Goal: Transaction & Acquisition: Register for event/course

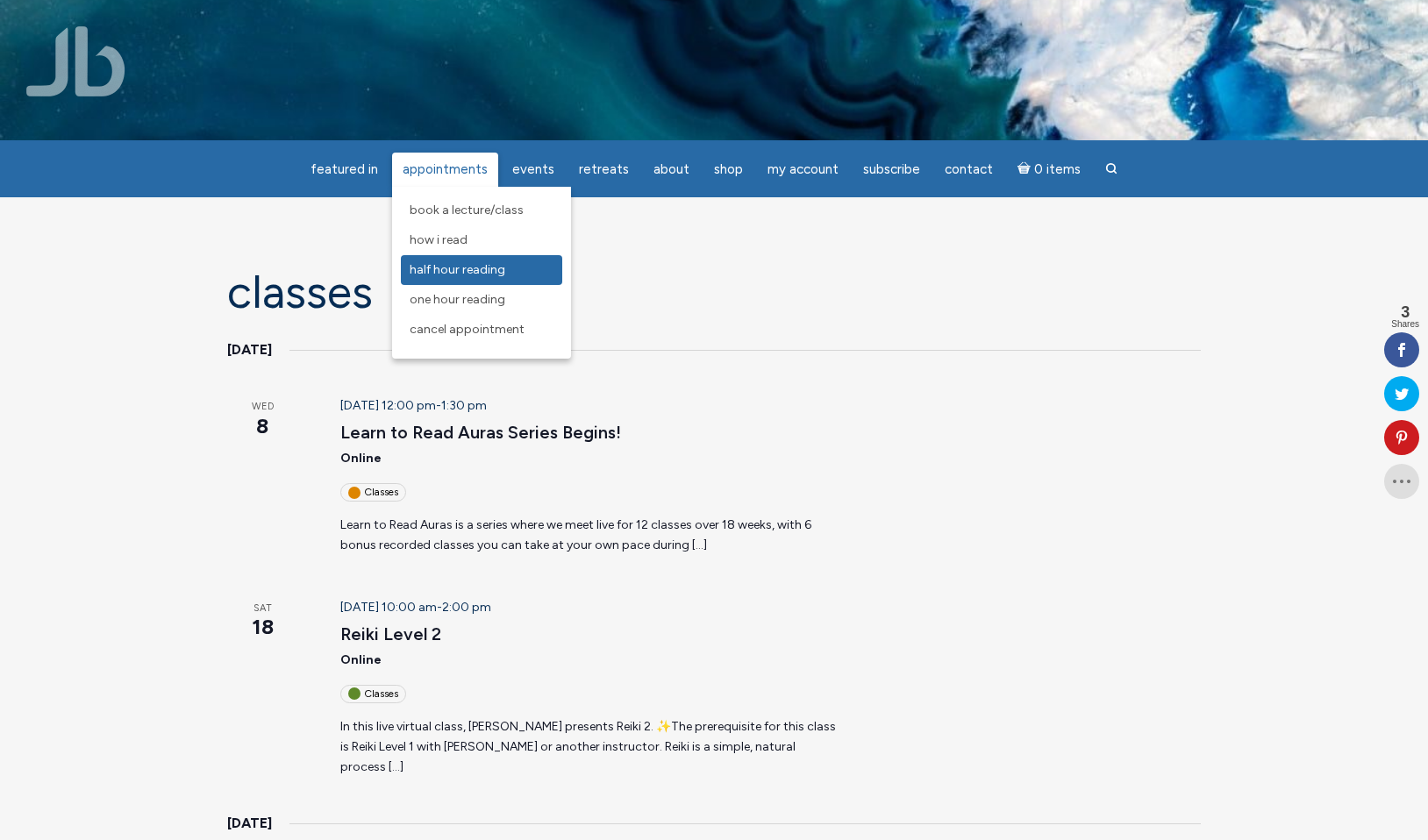
click at [452, 272] on span "Half Hour Reading" at bounding box center [458, 270] width 96 height 15
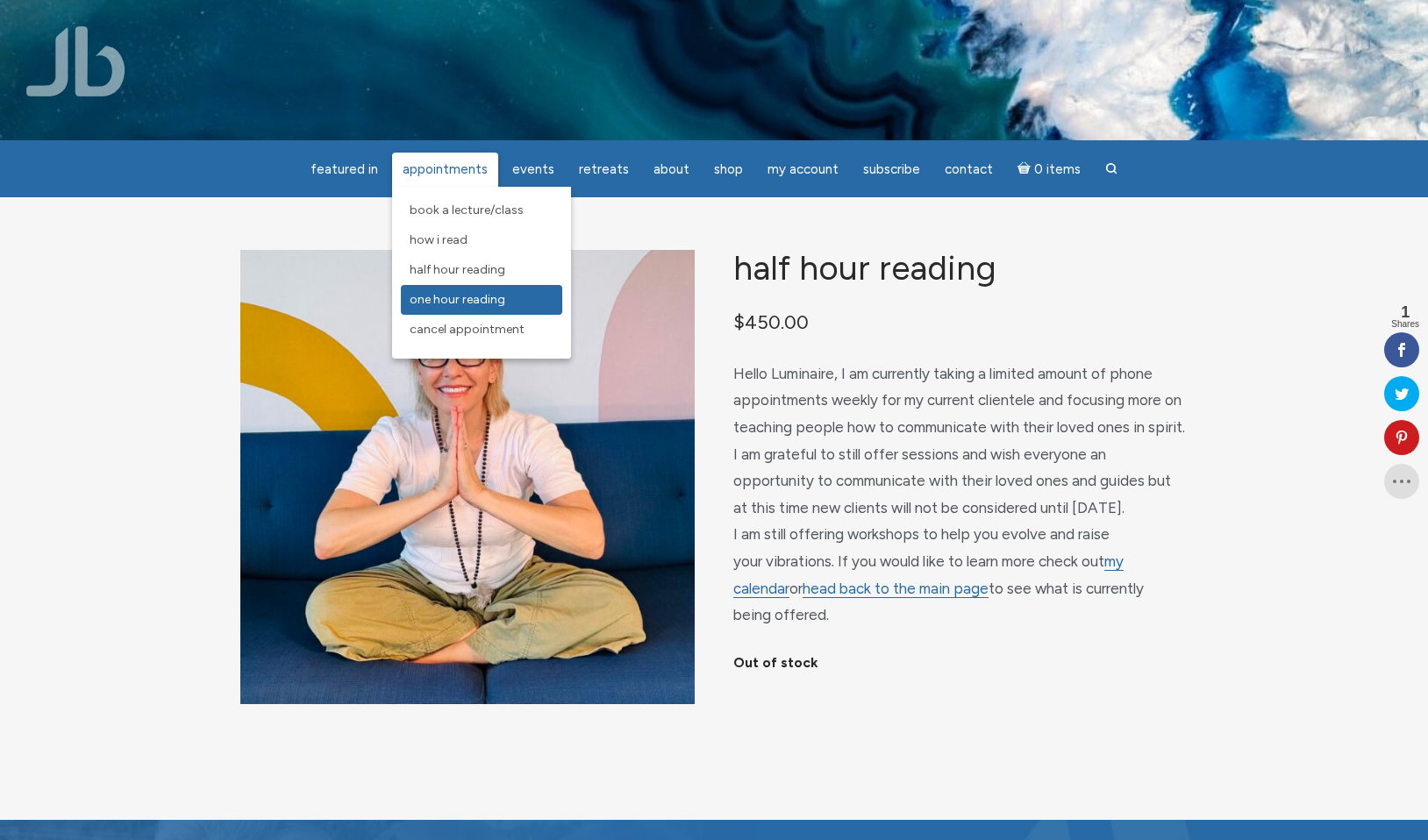
click at [451, 304] on span "One Hour Reading" at bounding box center [458, 300] width 96 height 15
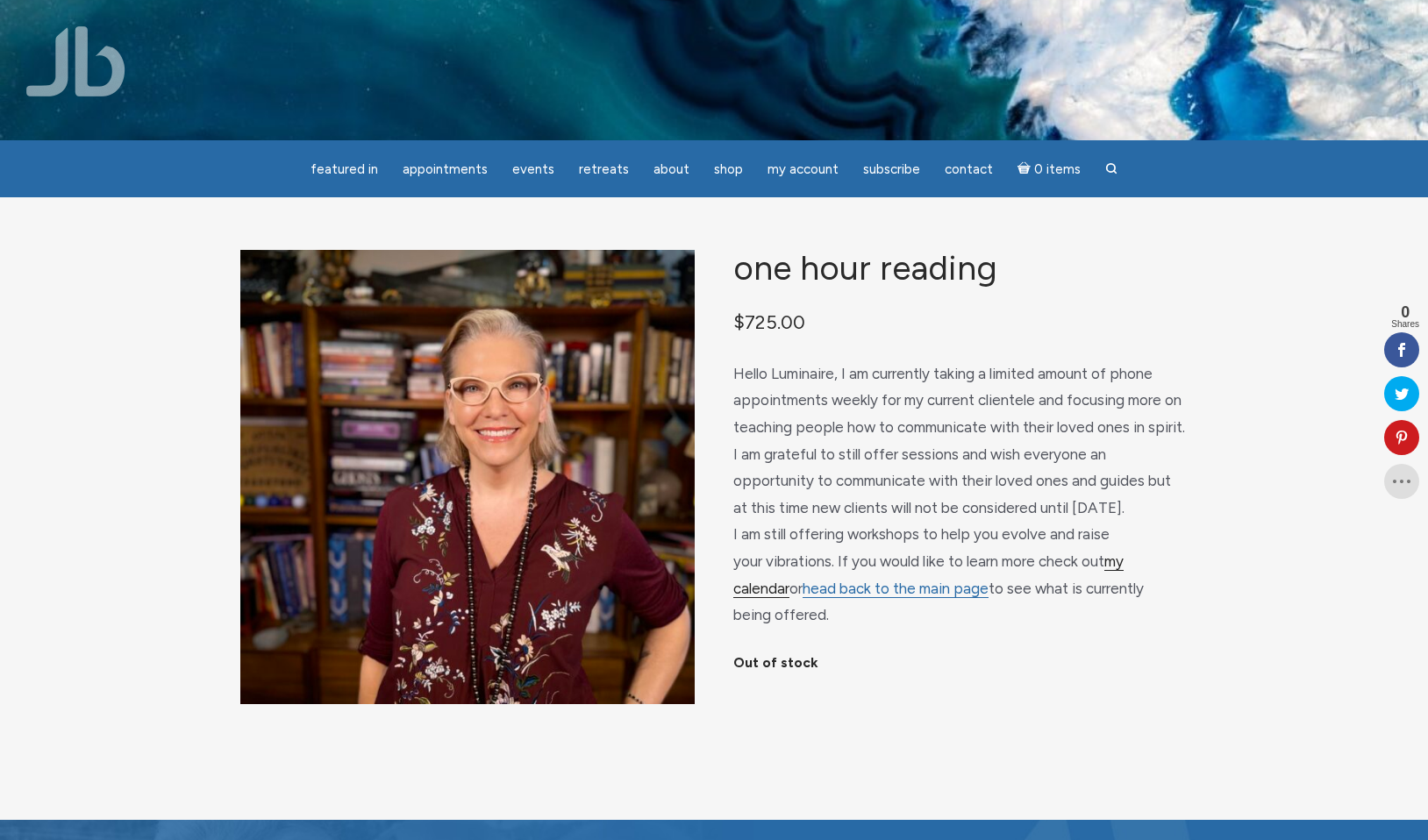
click at [1123, 563] on link "my calendar" at bounding box center [929, 576] width 391 height 46
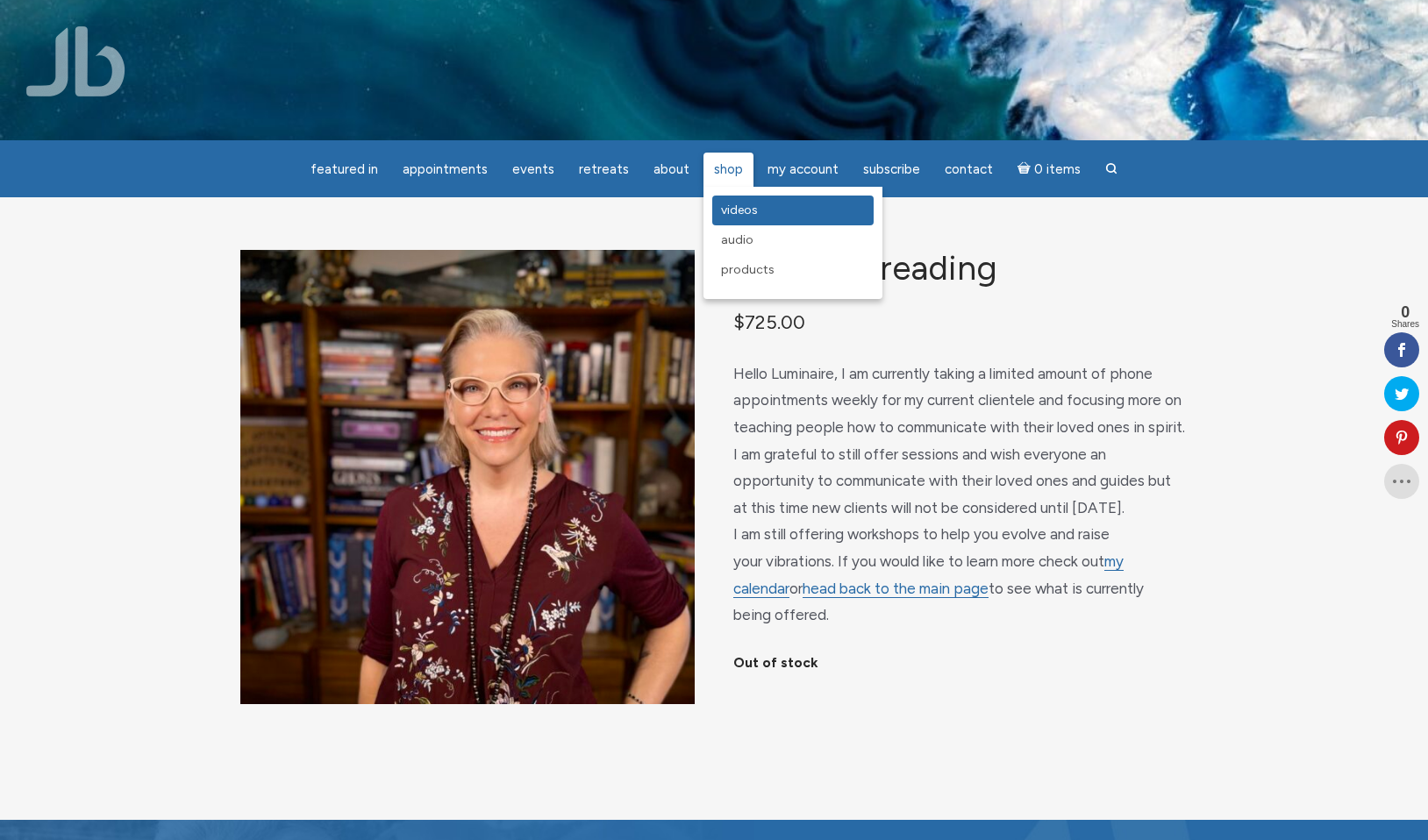
click at [734, 213] on span "Videos" at bounding box center [739, 211] width 36 height 15
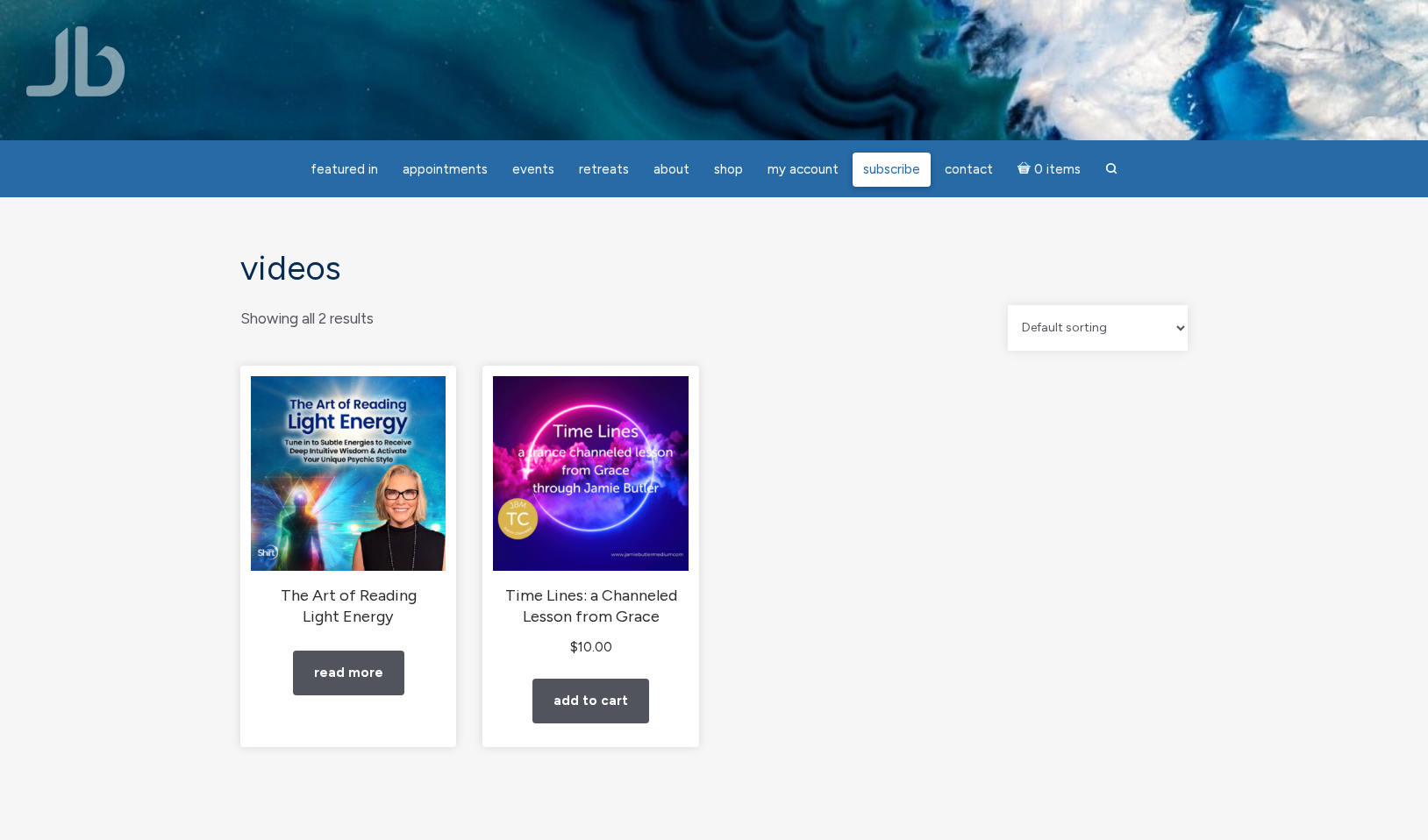
click at [884, 171] on span "Subscribe" at bounding box center [892, 170] width 57 height 15
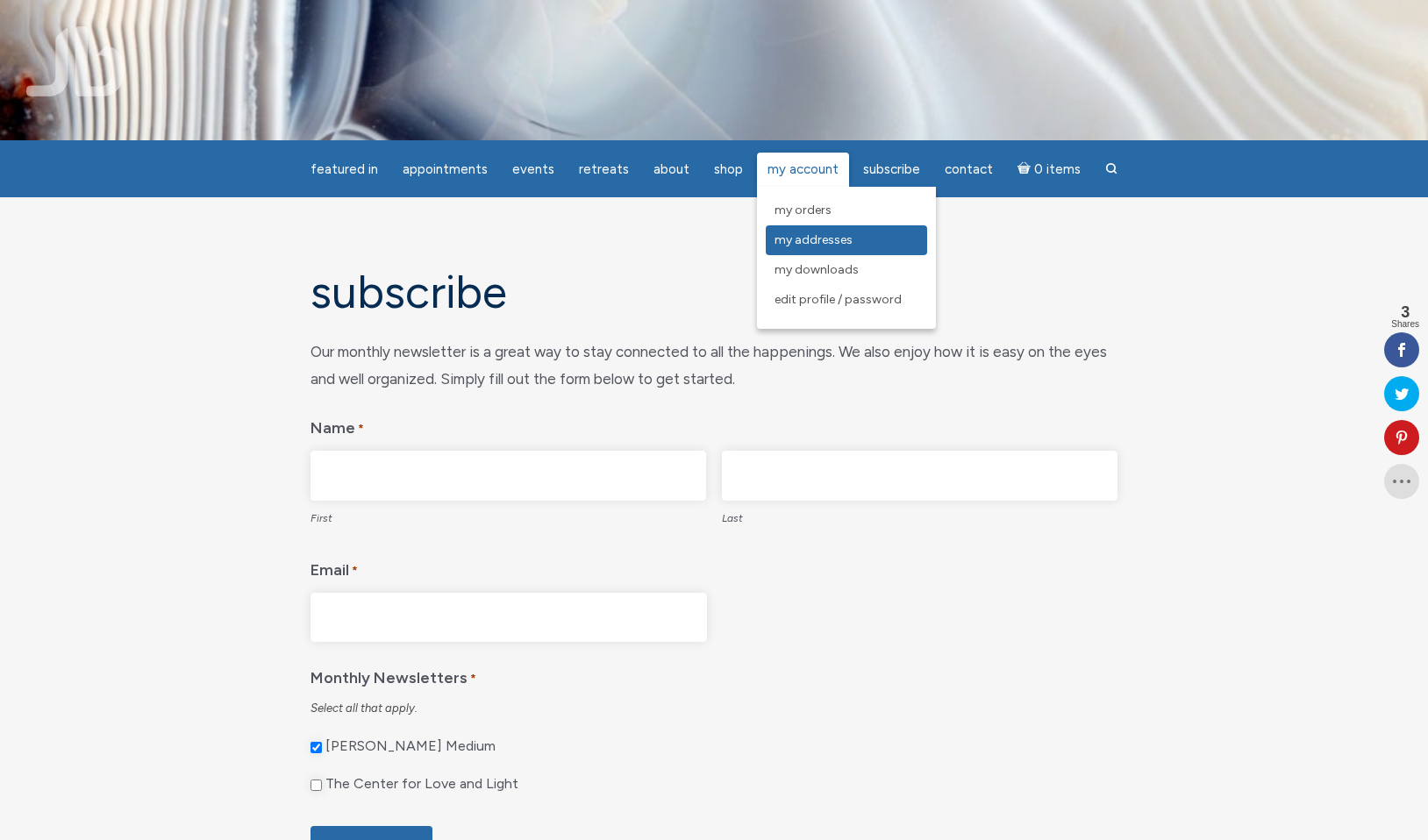
click at [787, 249] on link "My Addresses" at bounding box center [846, 239] width 162 height 30
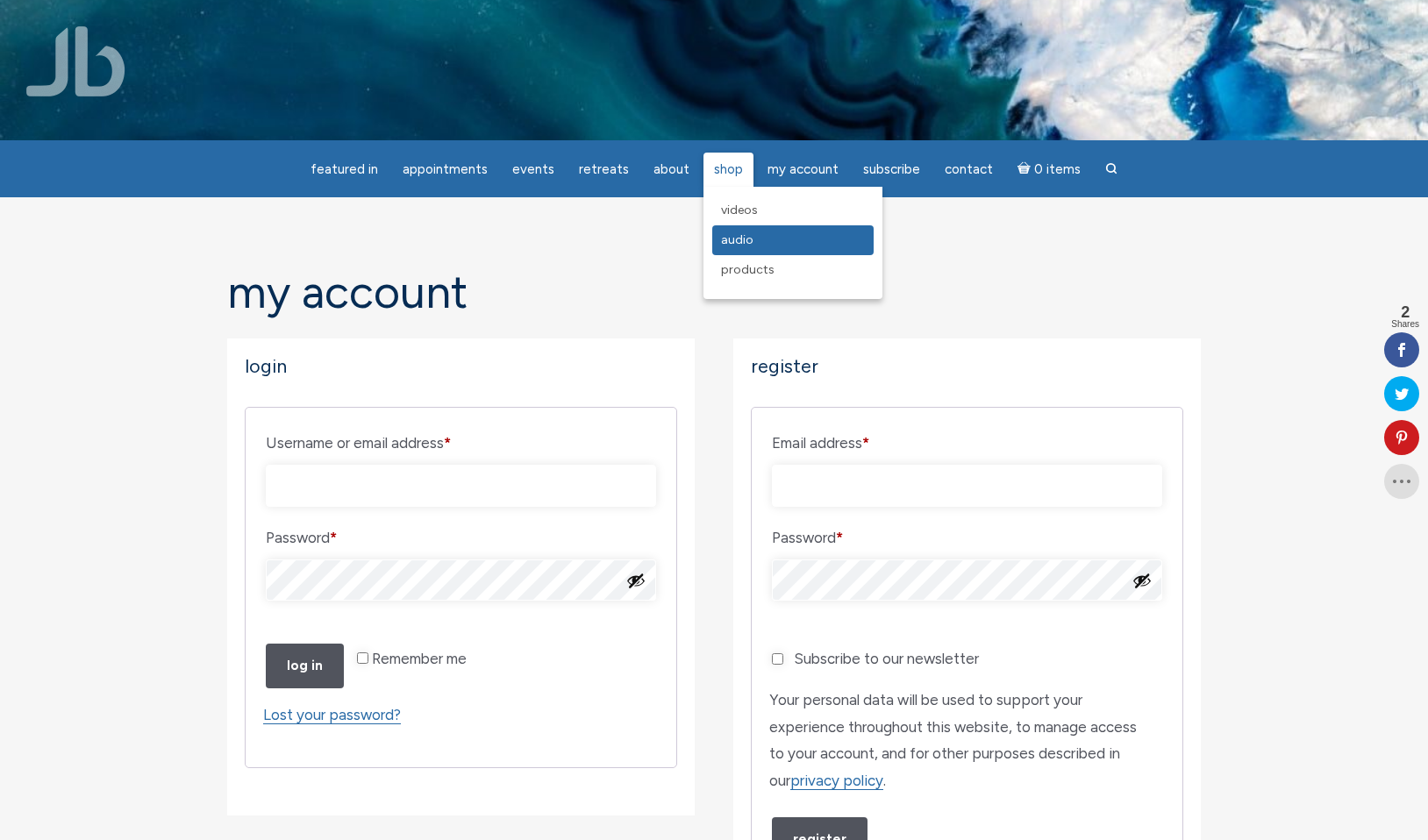
click at [725, 245] on span "Audio" at bounding box center [737, 240] width 33 height 15
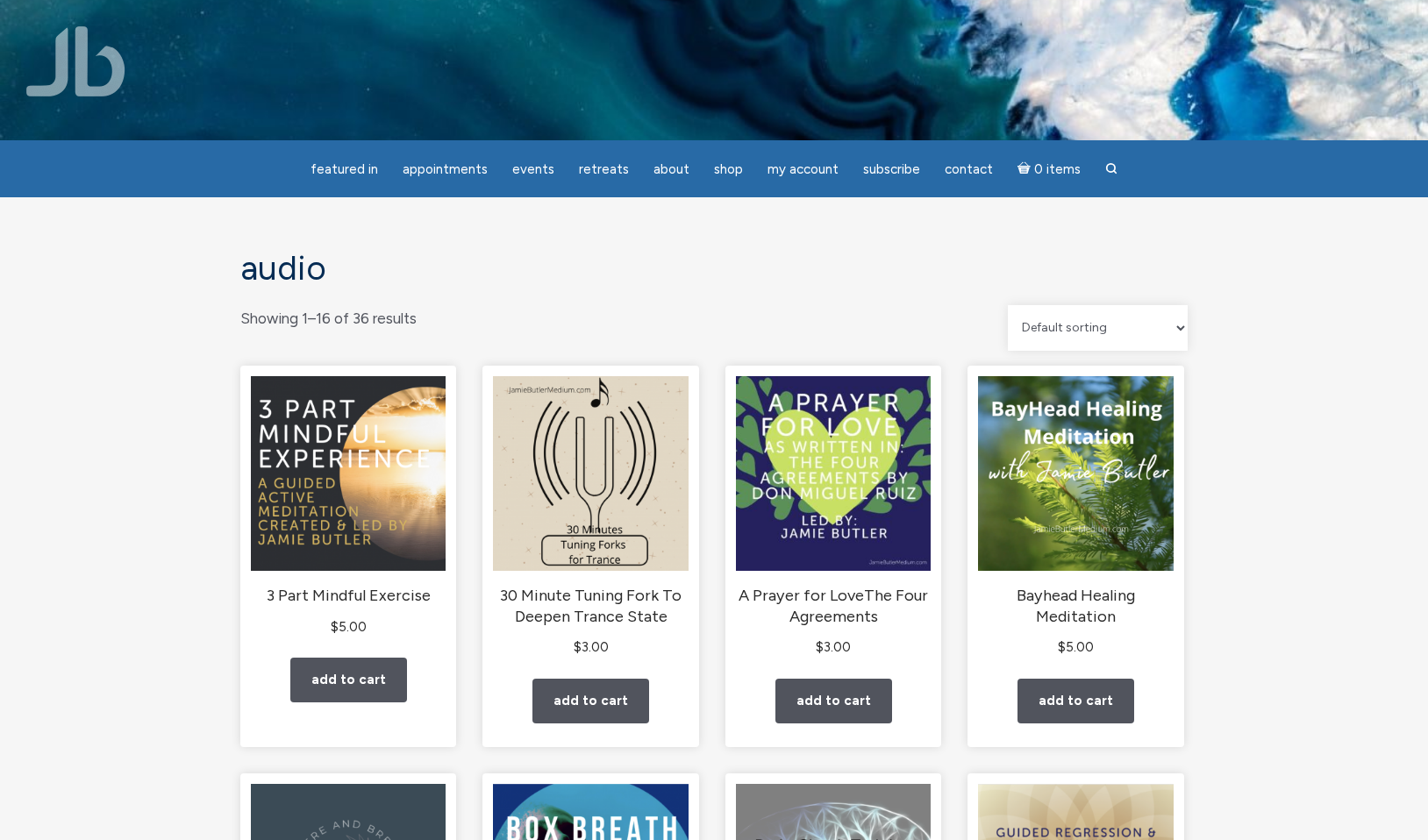
click at [115, 82] on img at bounding box center [75, 60] width 99 height 70
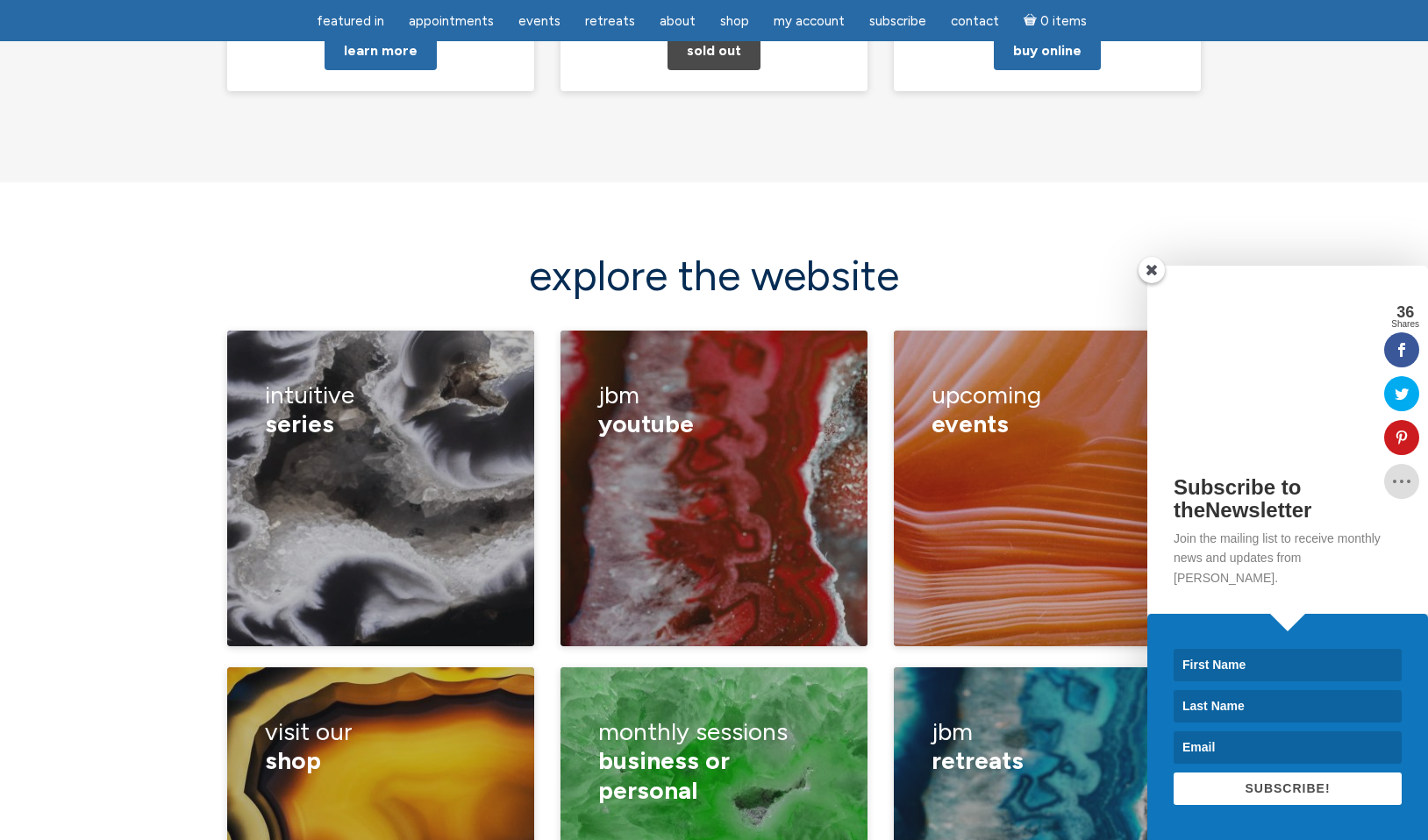
scroll to position [2240, 0]
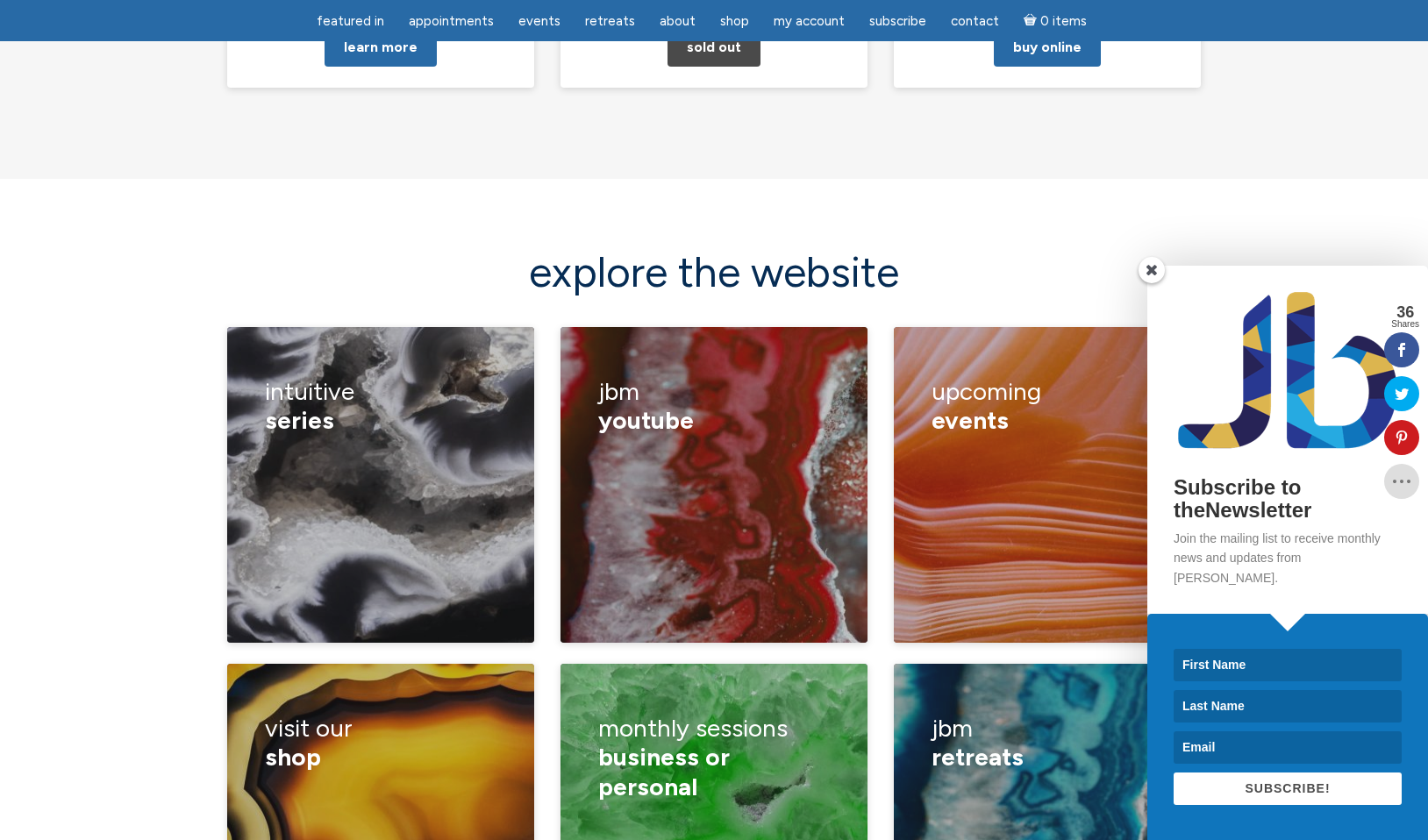
click at [1152, 284] on span at bounding box center [1151, 269] width 26 height 26
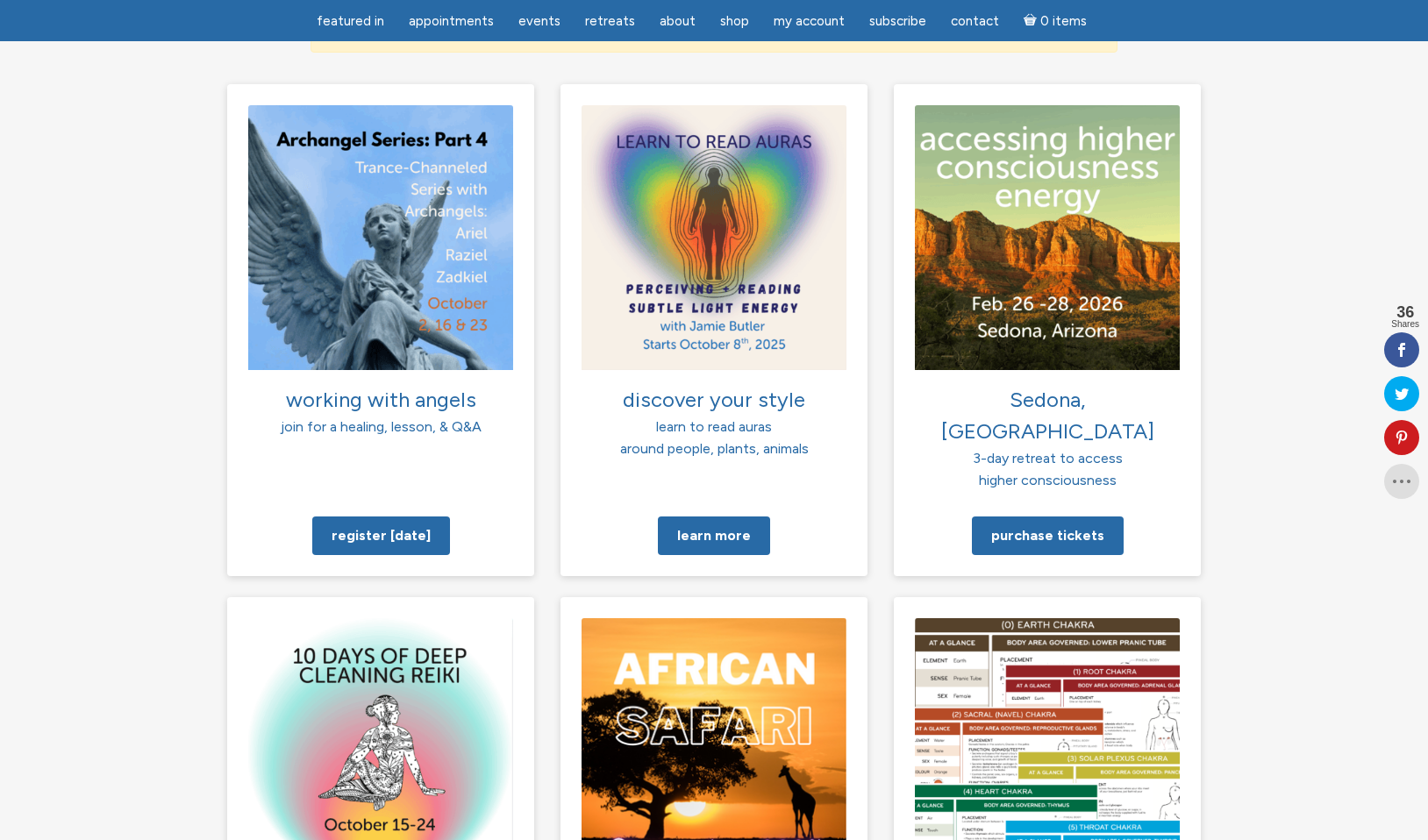
scroll to position [1277, 0]
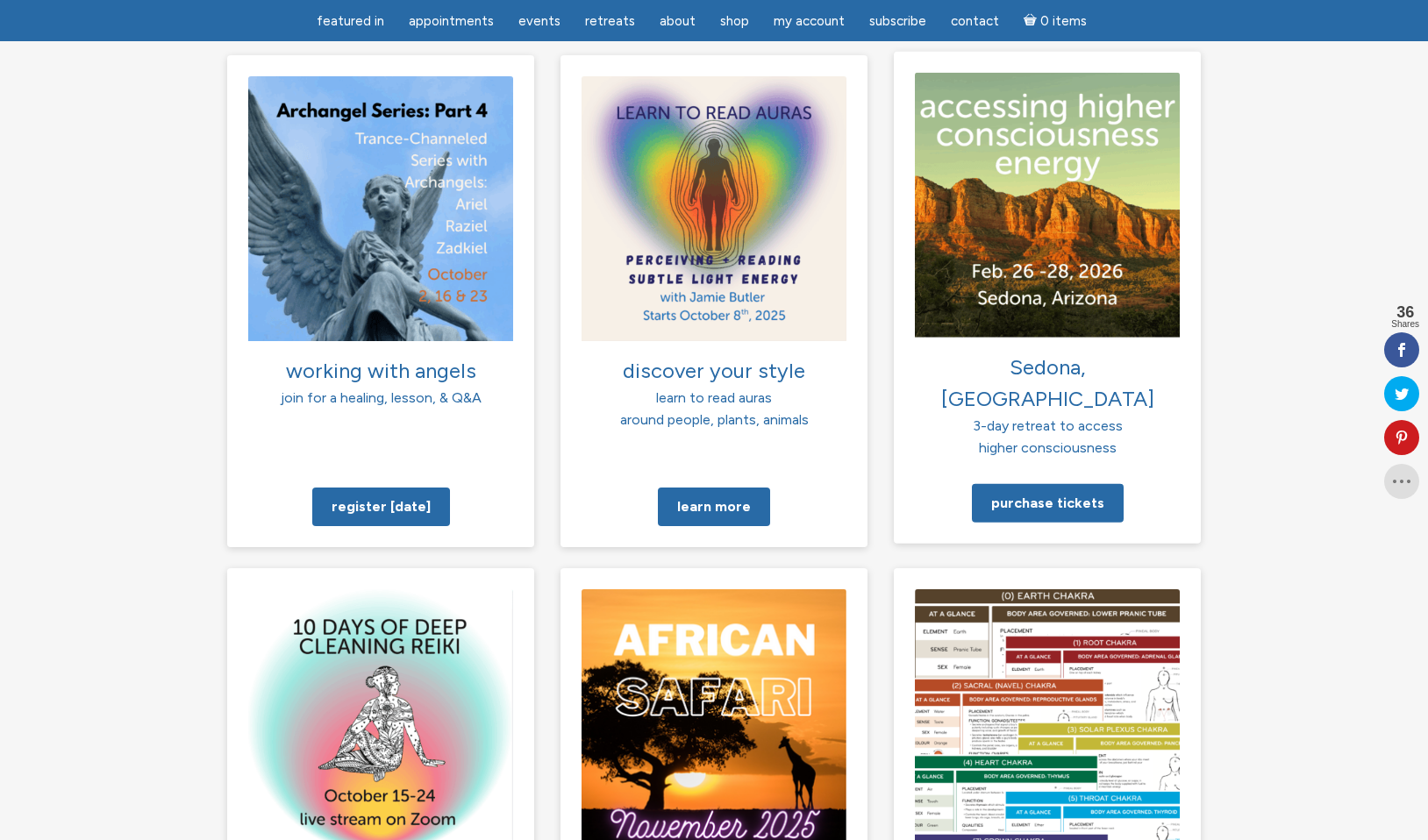
click at [1089, 248] on img at bounding box center [1047, 204] width 265 height 265
click at [1043, 484] on link "Purchase tickets" at bounding box center [1048, 503] width 151 height 38
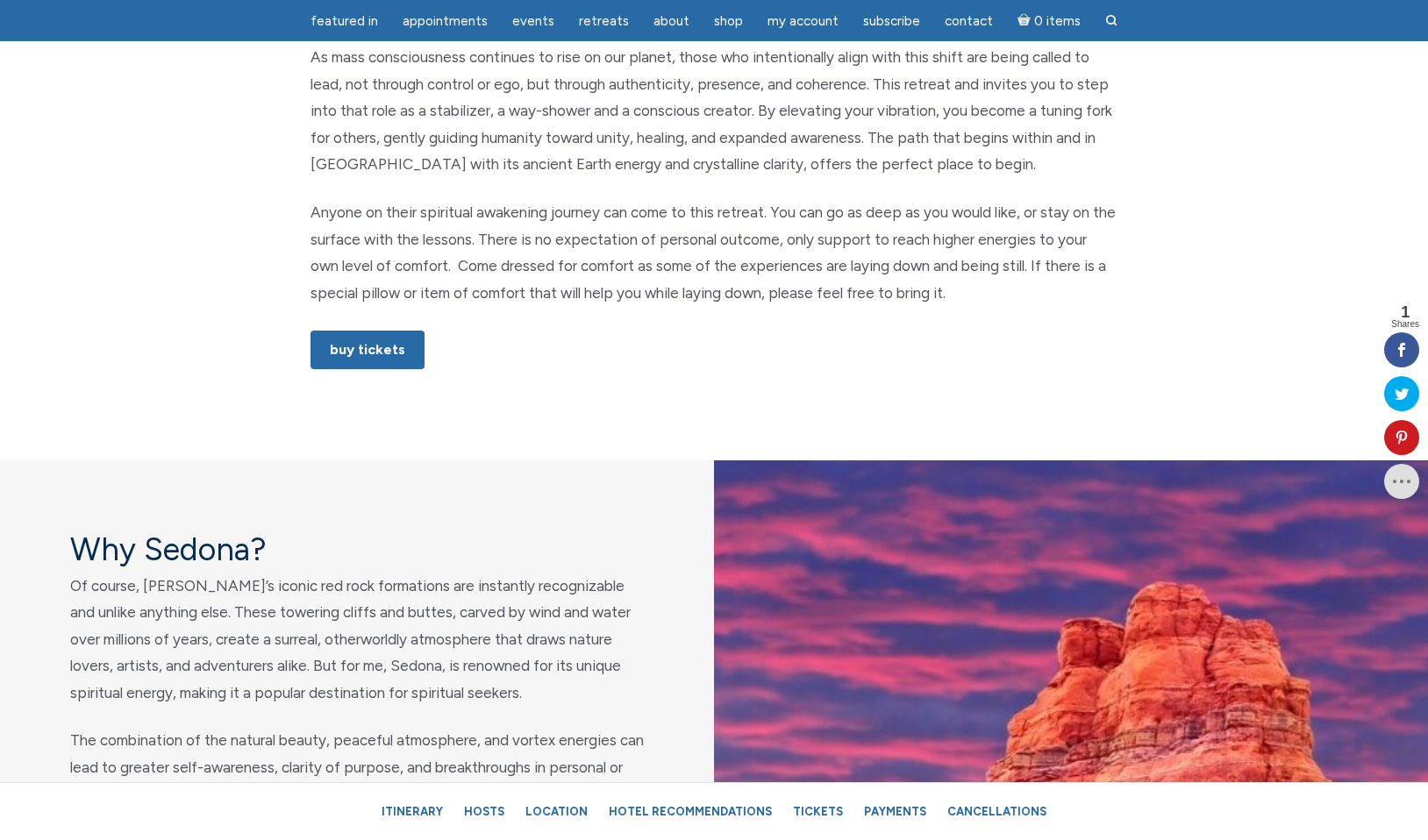
scroll to position [1047, 0]
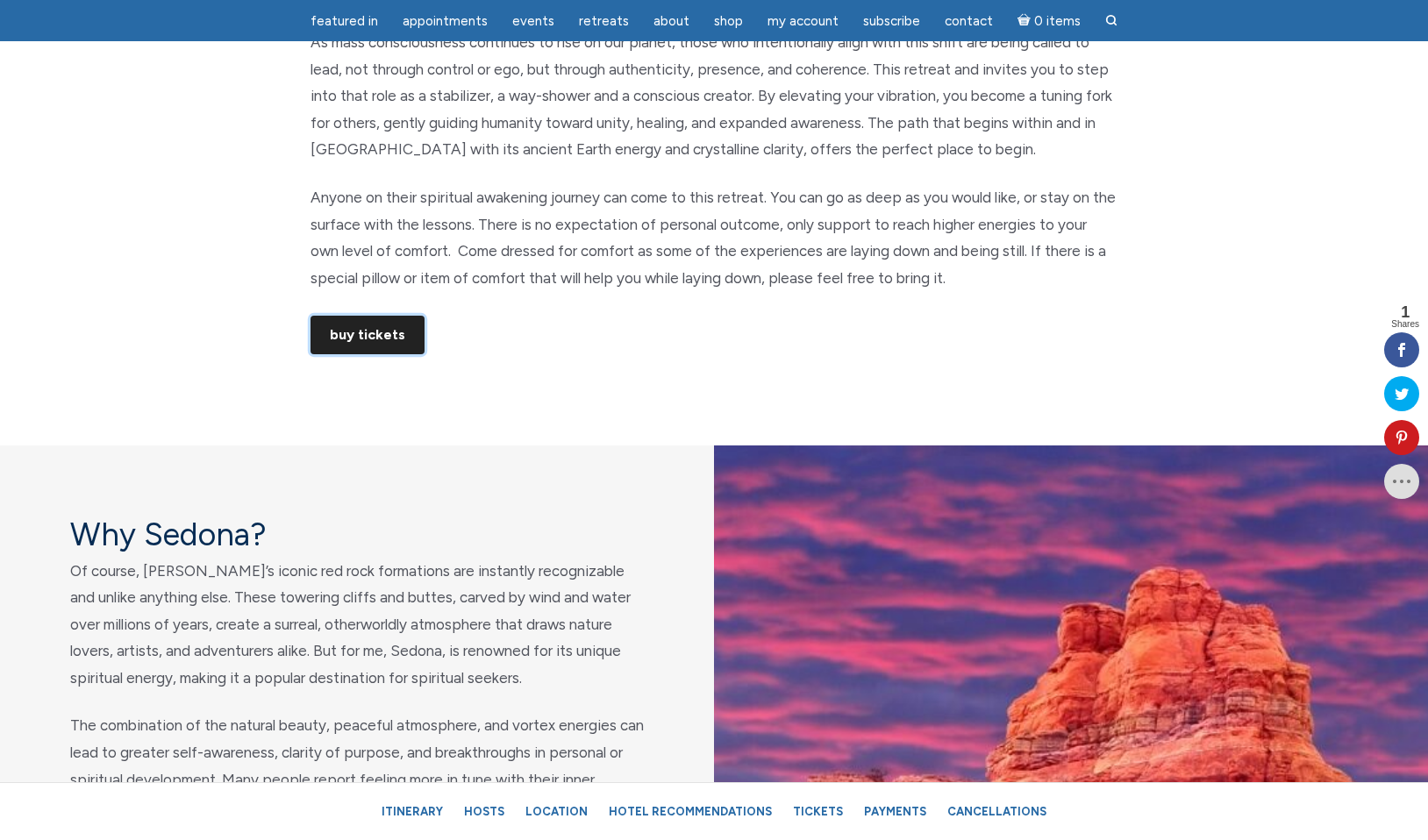
click at [387, 339] on link "Buy Tickets" at bounding box center [367, 335] width 114 height 38
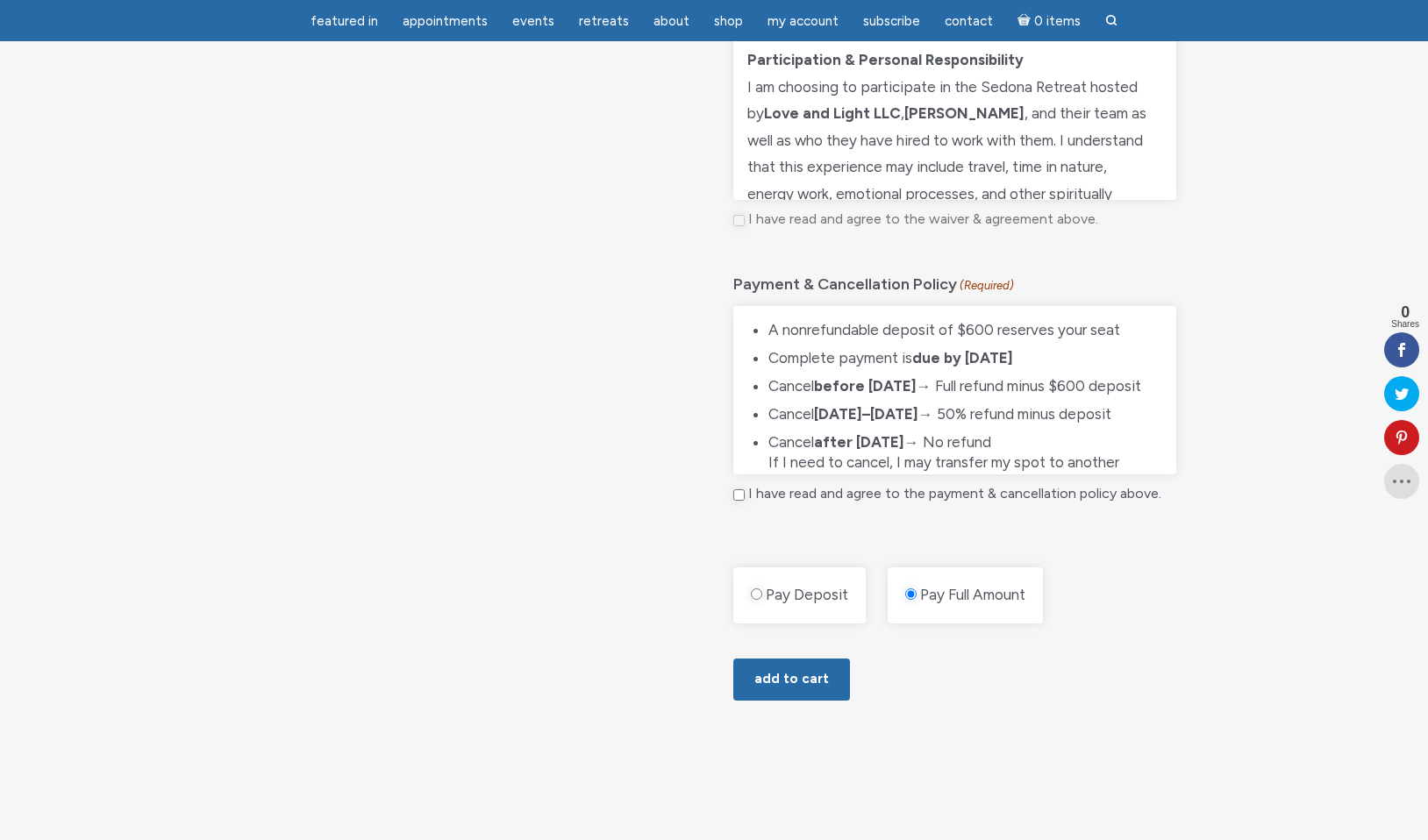
scroll to position [1031, 0]
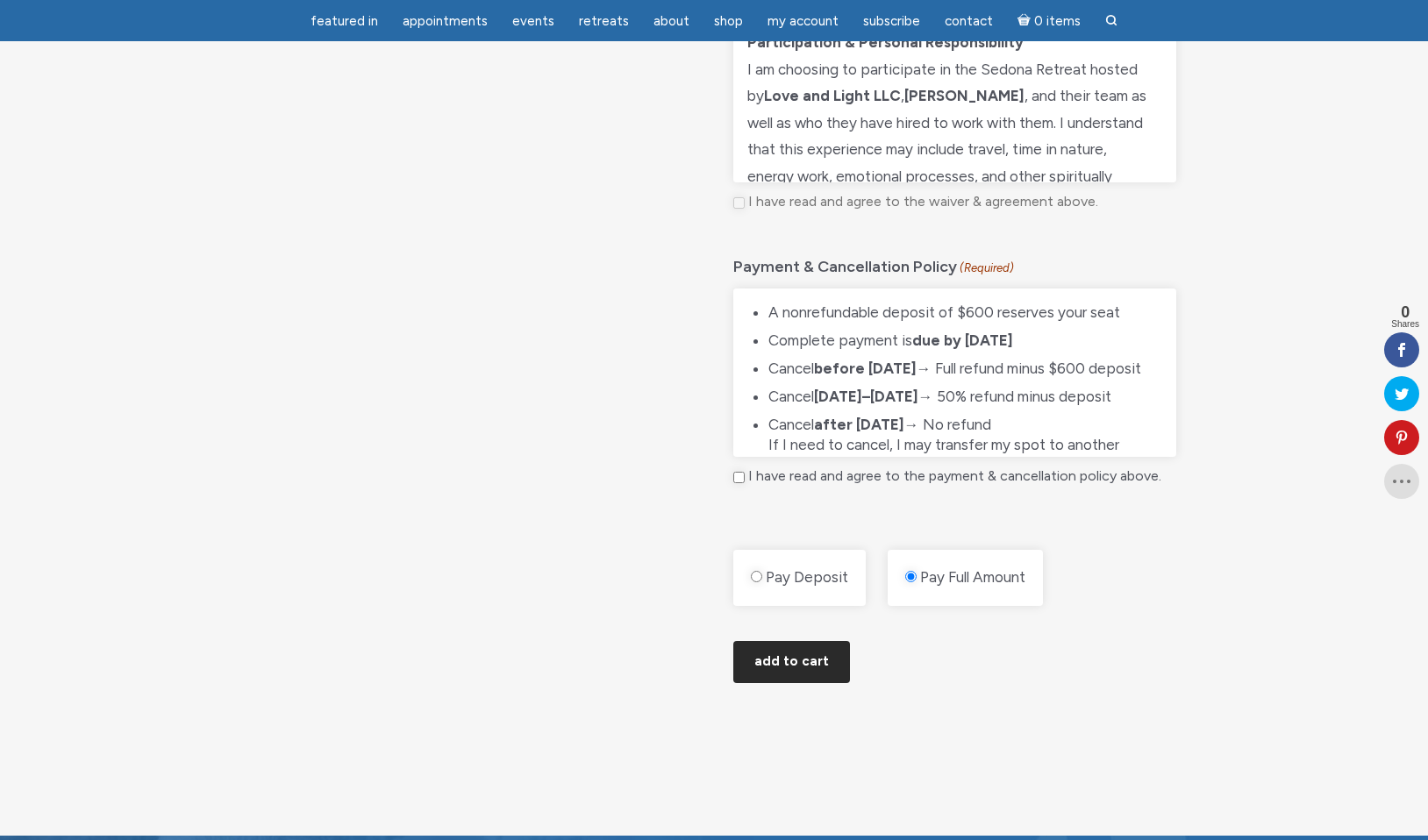
click at [805, 669] on button "Add to cart" at bounding box center [792, 662] width 117 height 42
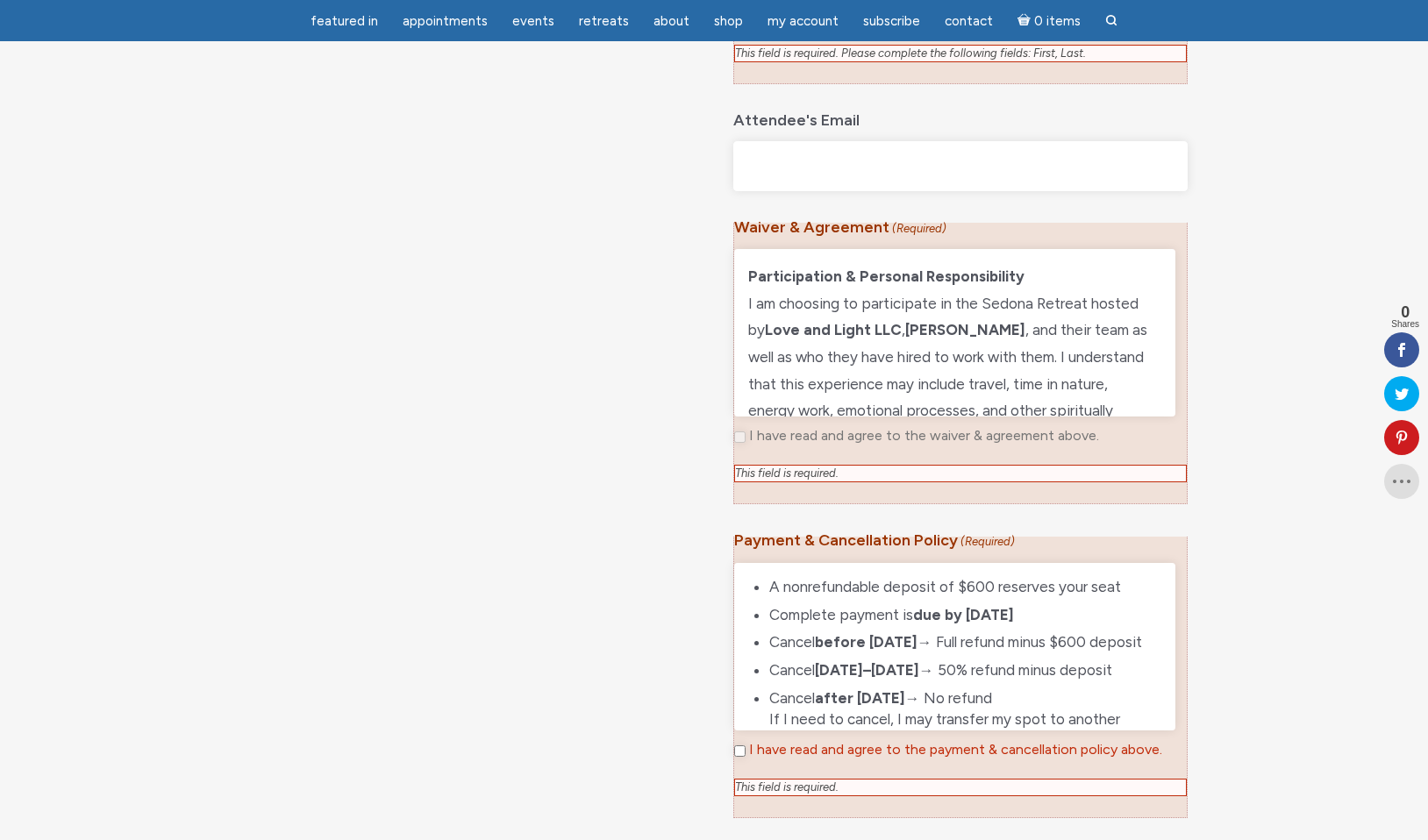
scroll to position [1005, 0]
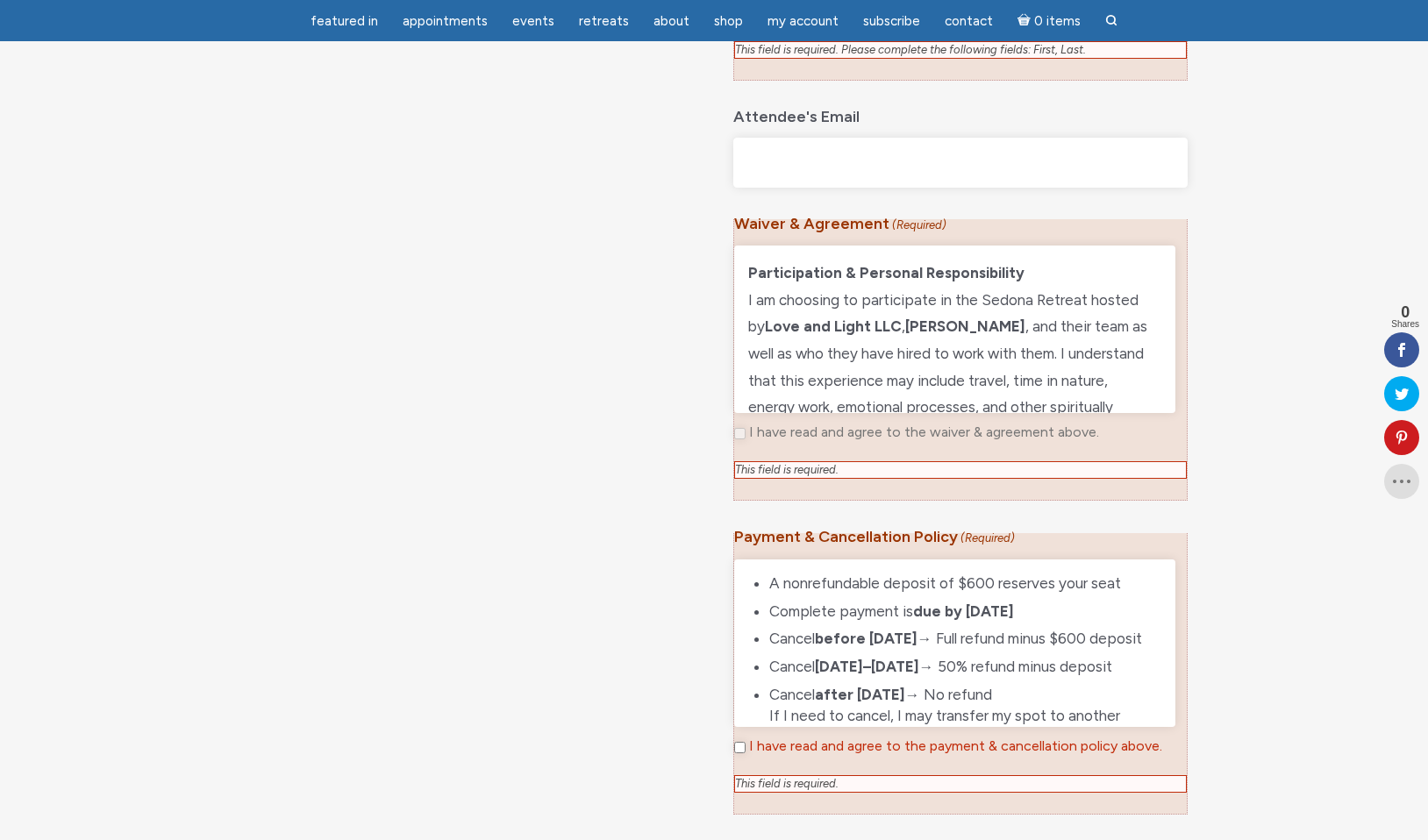
click at [737, 742] on input "I have read and agree to the payment & cancellation policy above." at bounding box center [740, 748] width 11 height 11
checkbox input "true"
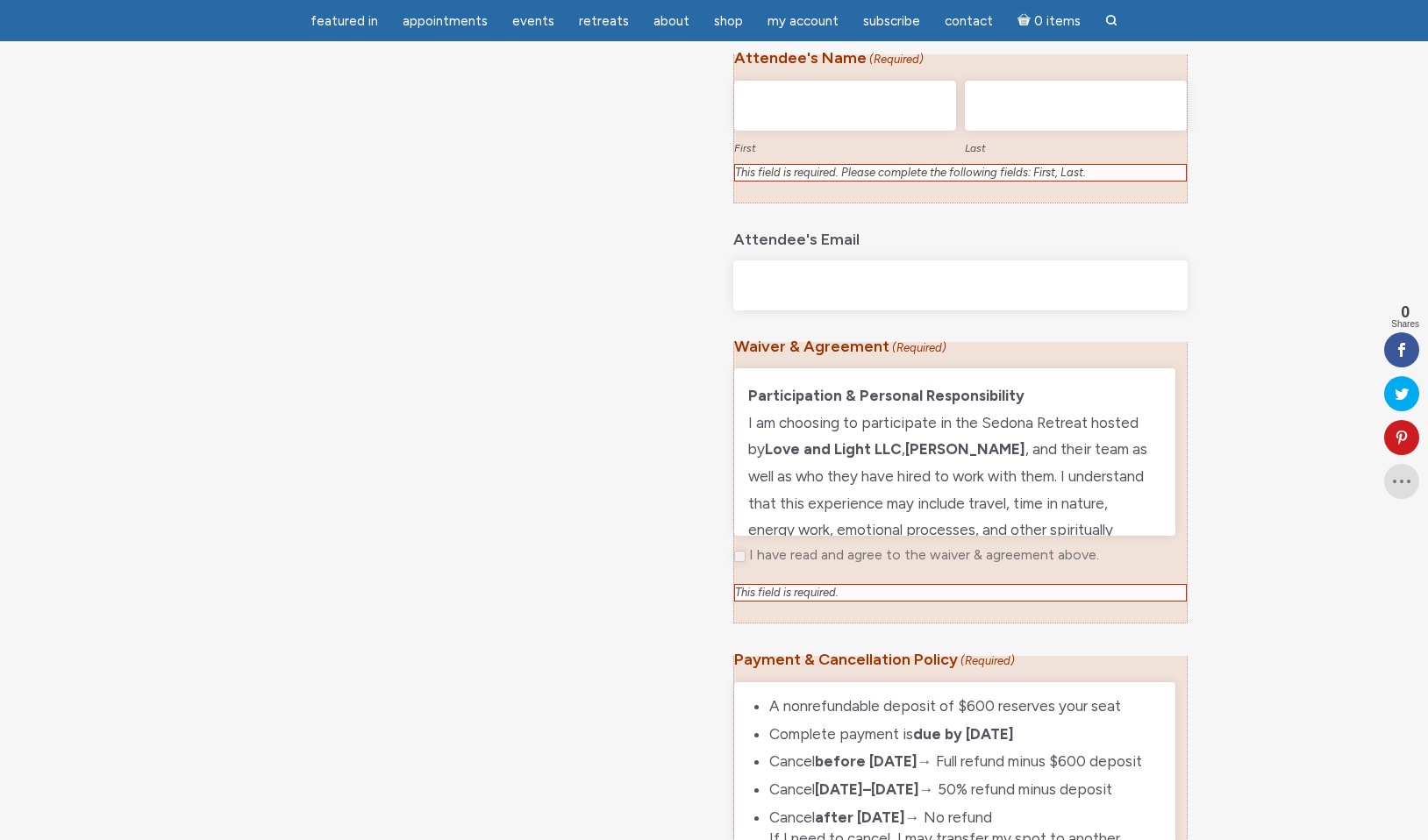
scroll to position [893, 0]
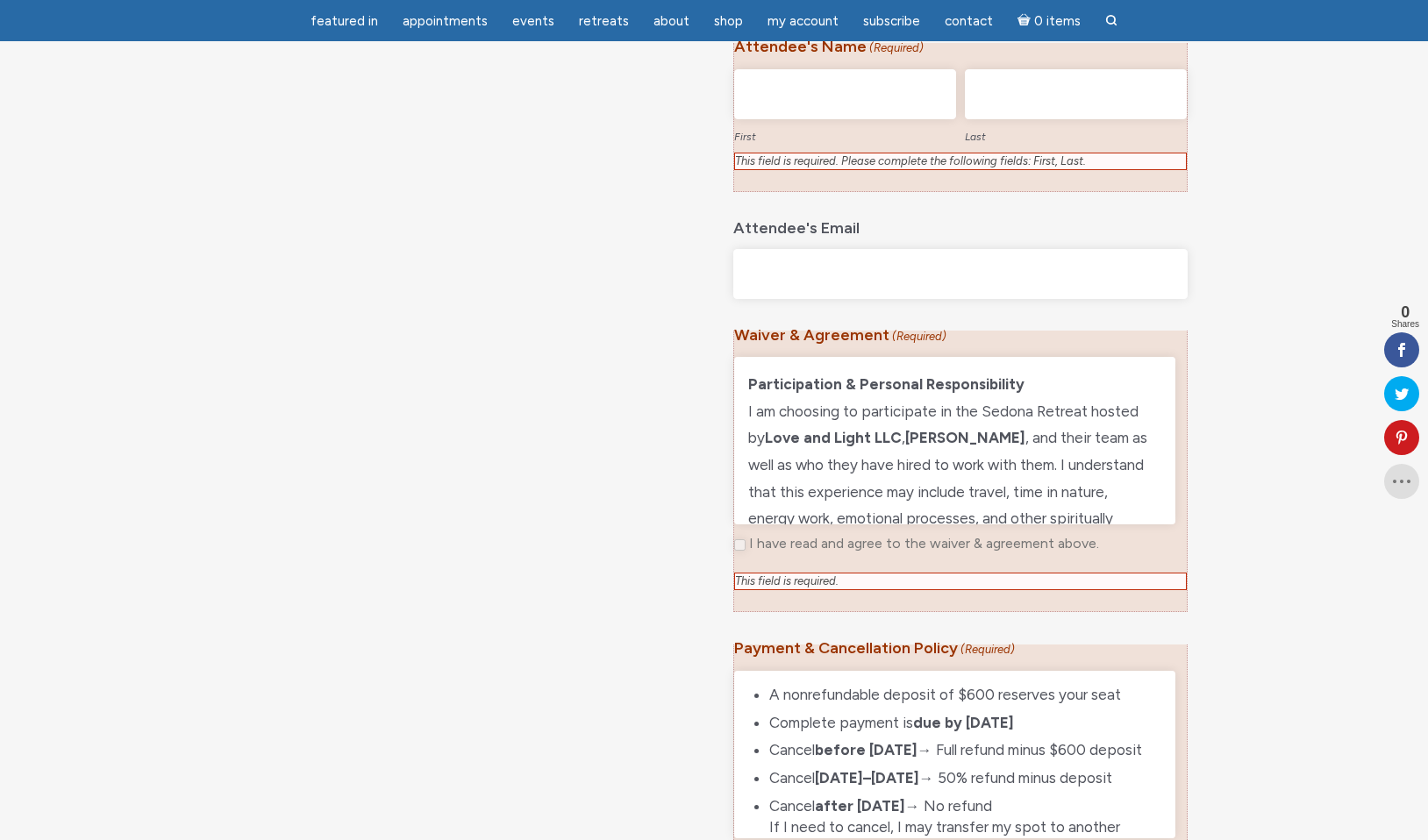
click at [811, 453] on p "Participation & Personal Responsibility I am choosing to participate in the Sed…" at bounding box center [954, 465] width 413 height 188
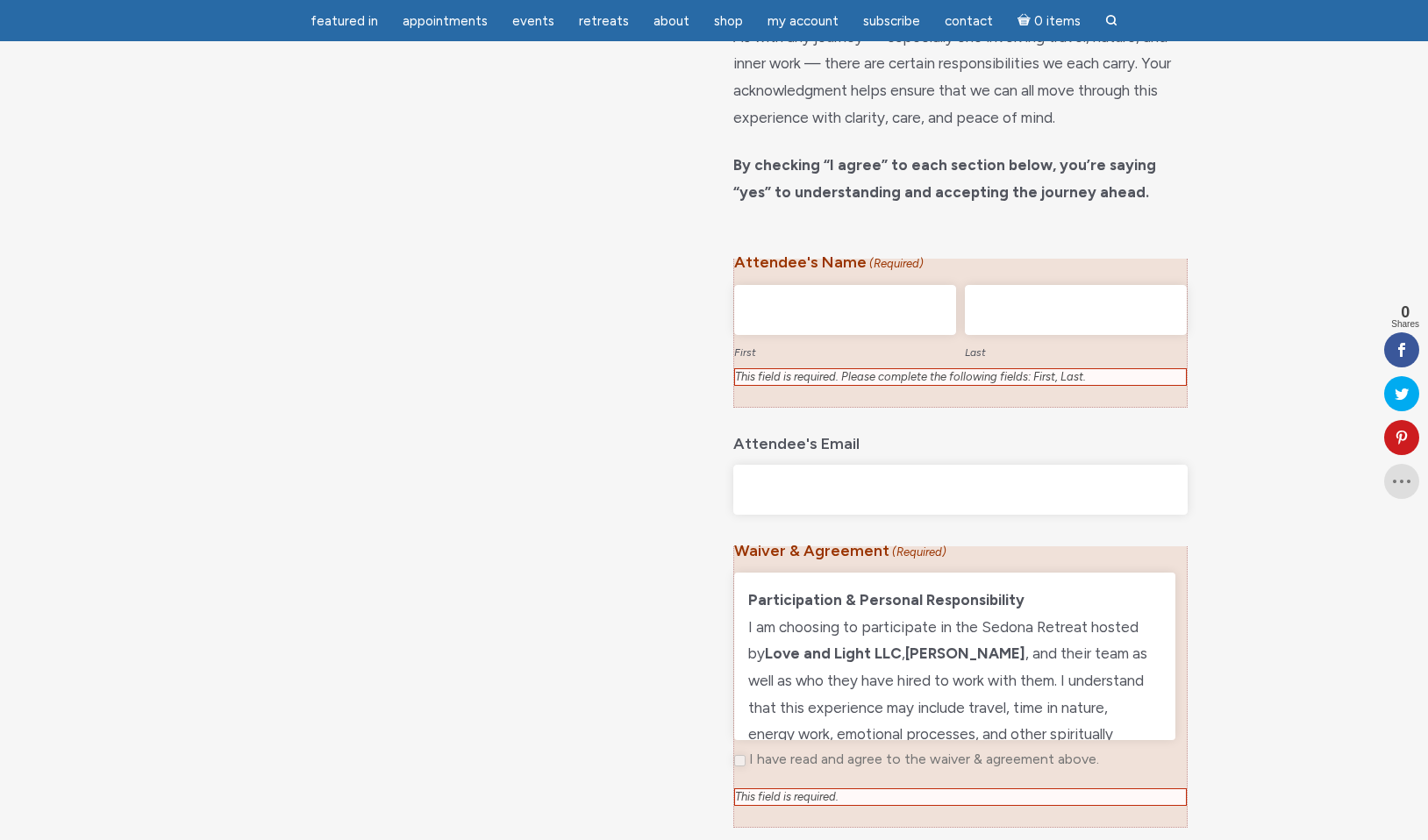
scroll to position [664, 0]
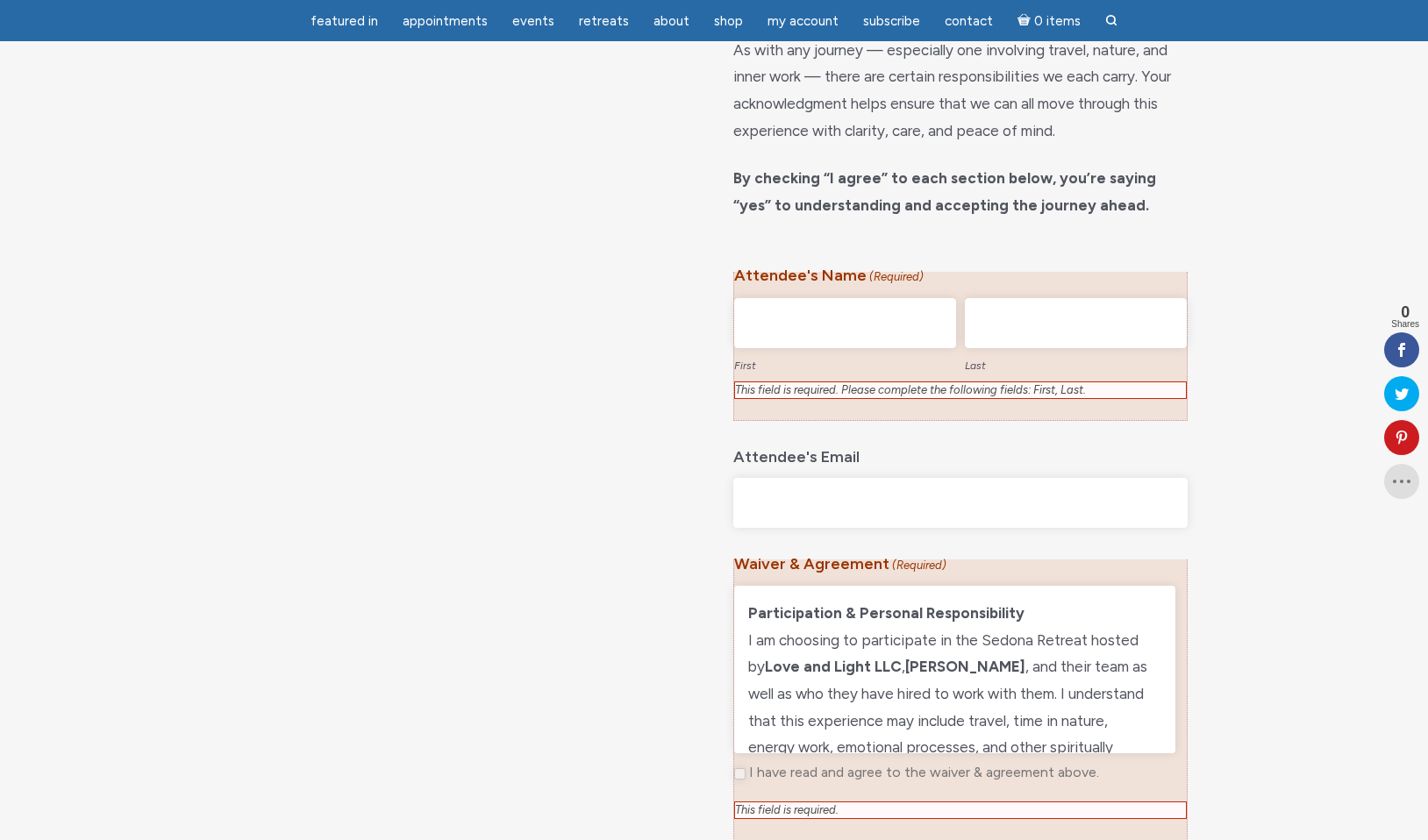
click at [823, 317] on input "First" at bounding box center [846, 323] width 222 height 50
type input "[PERSON_NAME]"
type input "A [PERSON_NAME]"
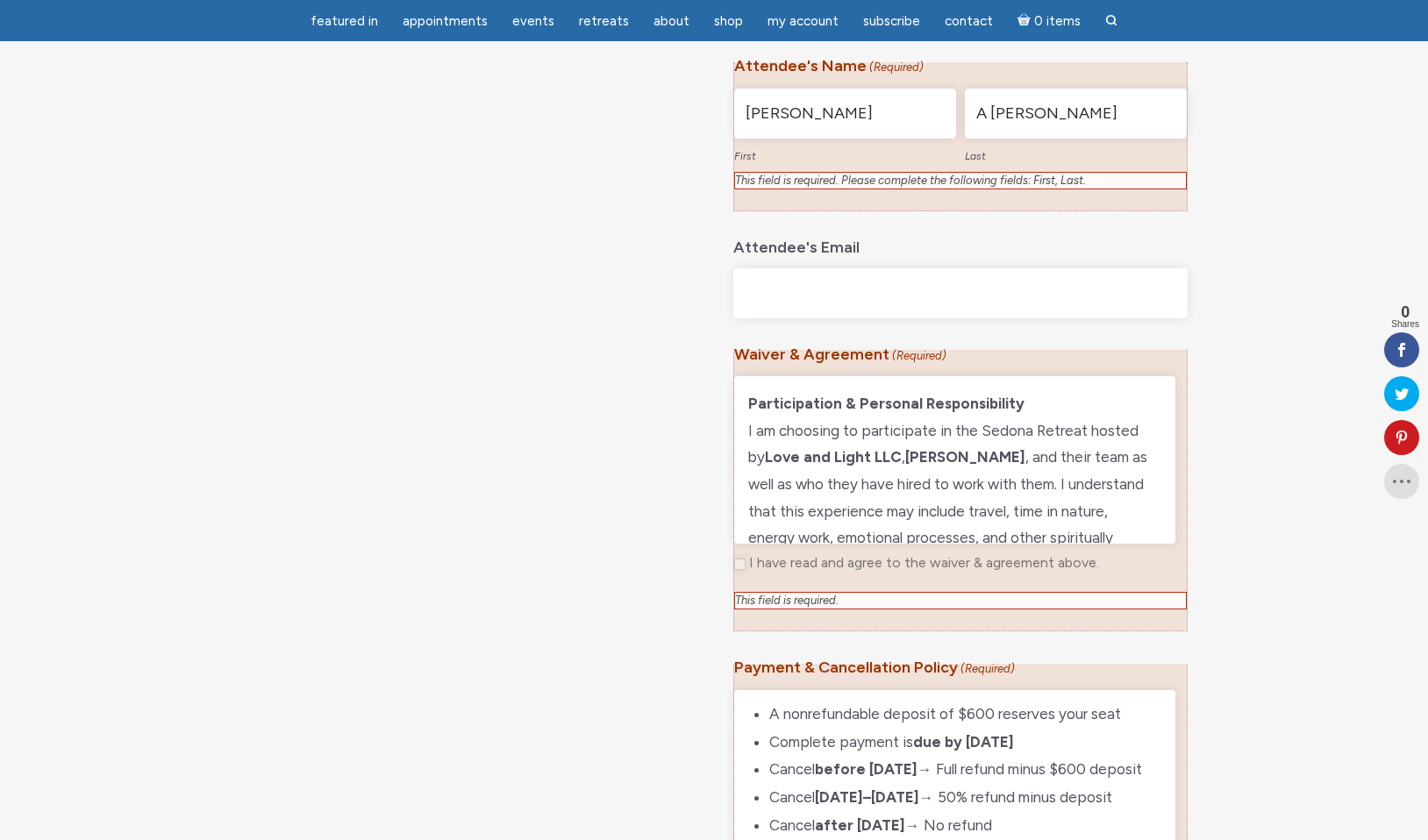
scroll to position [875, 0]
click at [698, 538] on div "There was a problem with your submission. Please review the fields below. Sedon…" at bounding box center [714, 270] width 1428 height 2010
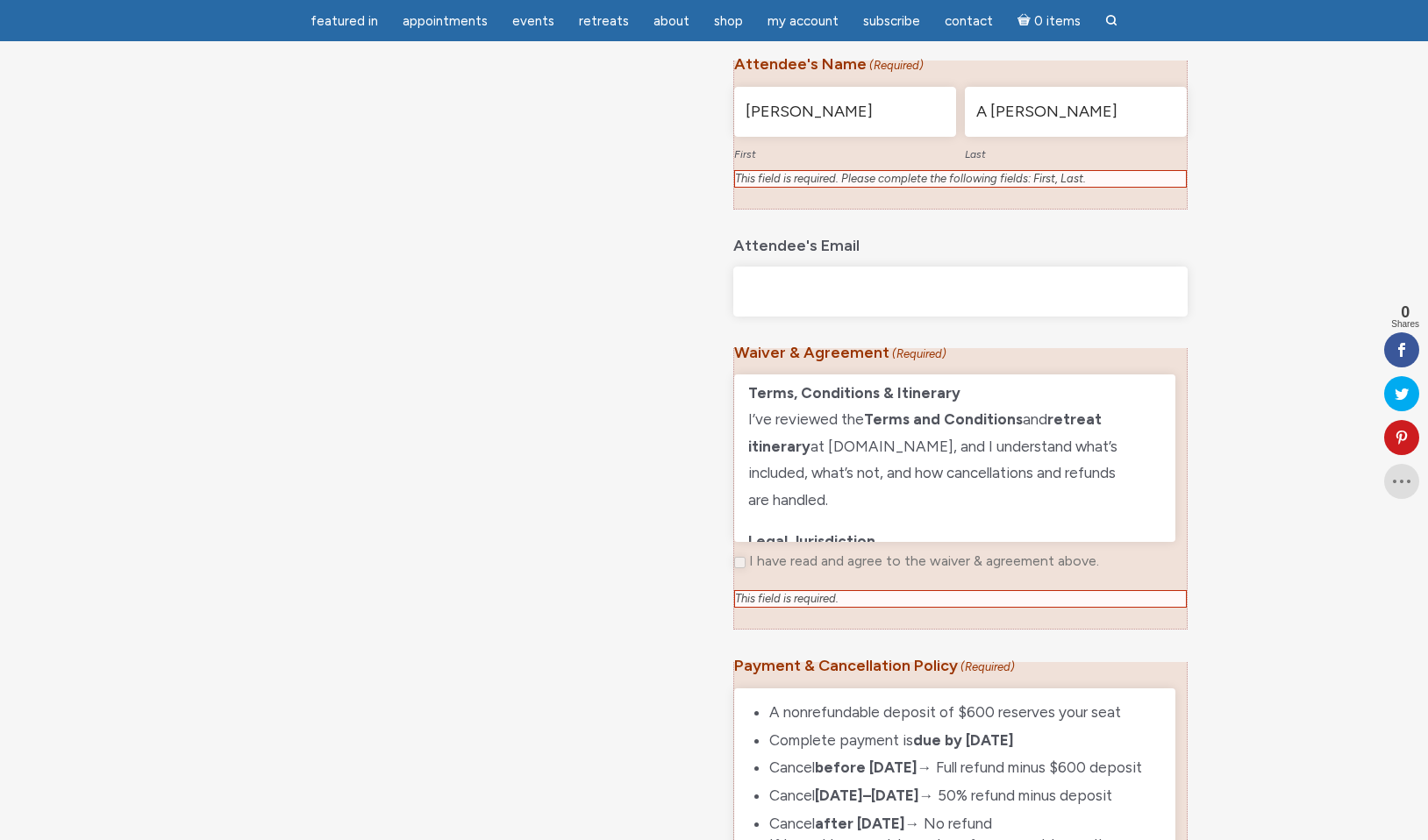
scroll to position [1111, 0]
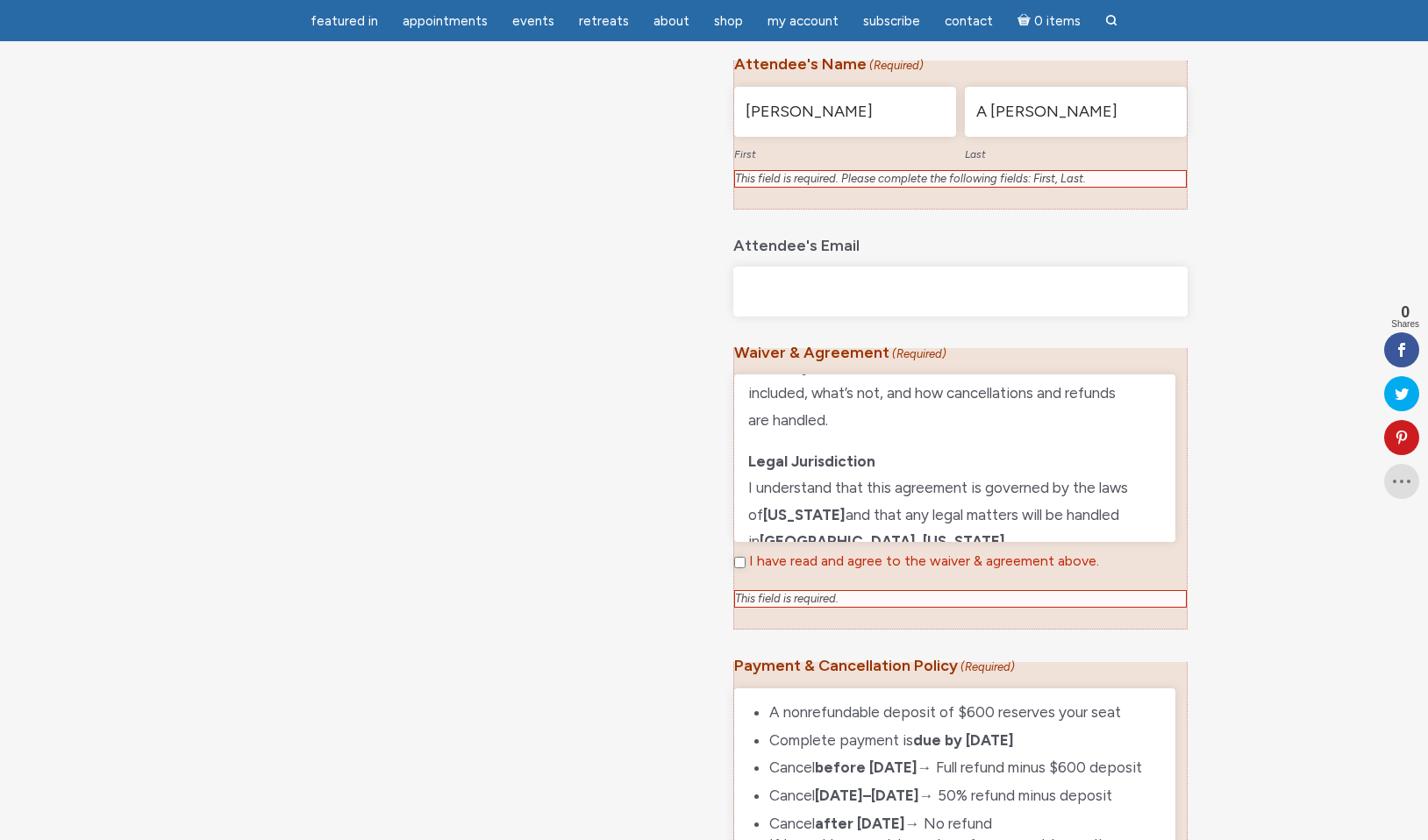
click at [740, 557] on input "I have read and agree to the waiver & agreement above." at bounding box center [740, 563] width 11 height 11
checkbox input "true"
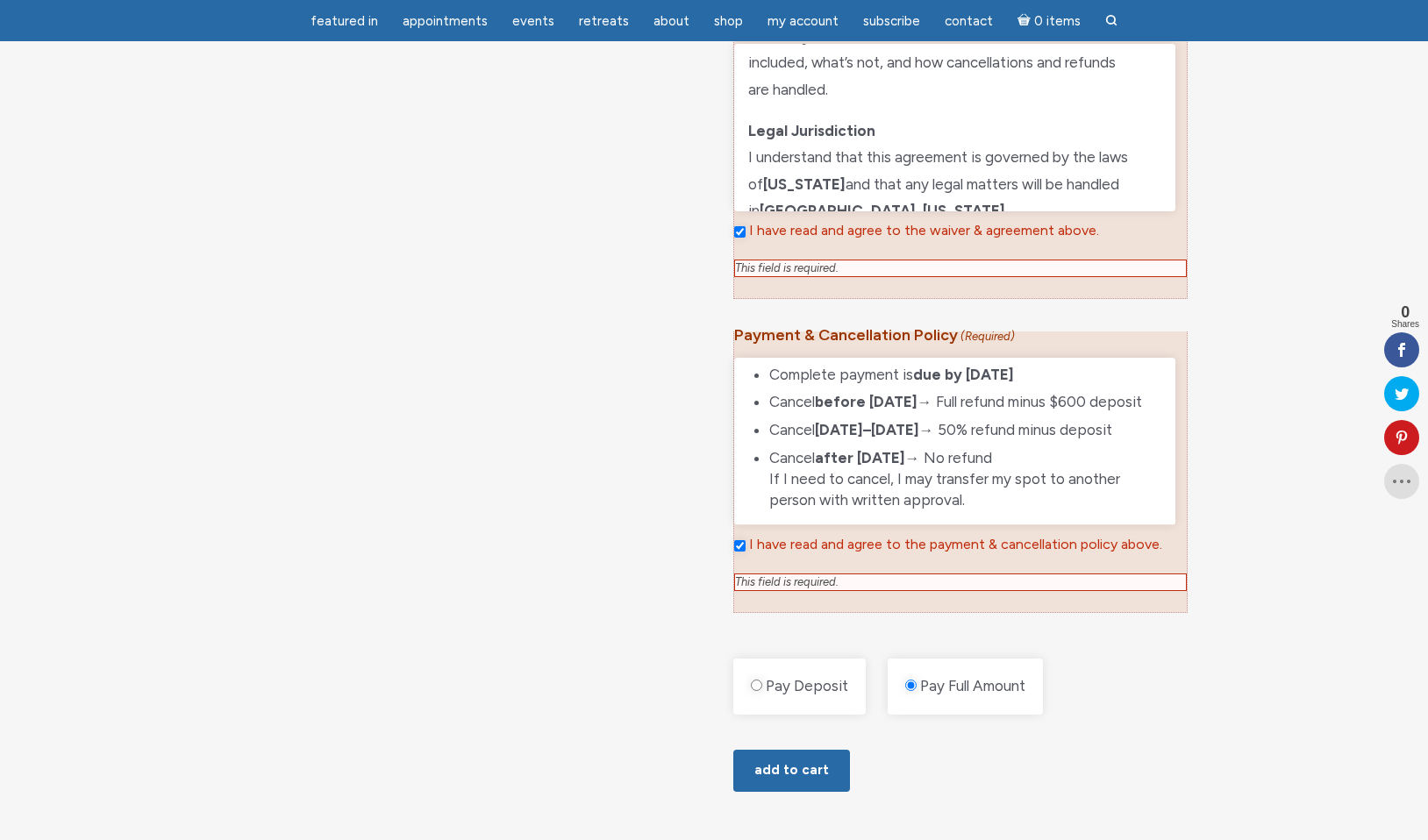
scroll to position [76, 0]
click at [808, 762] on button "Add to cart" at bounding box center [792, 771] width 117 height 42
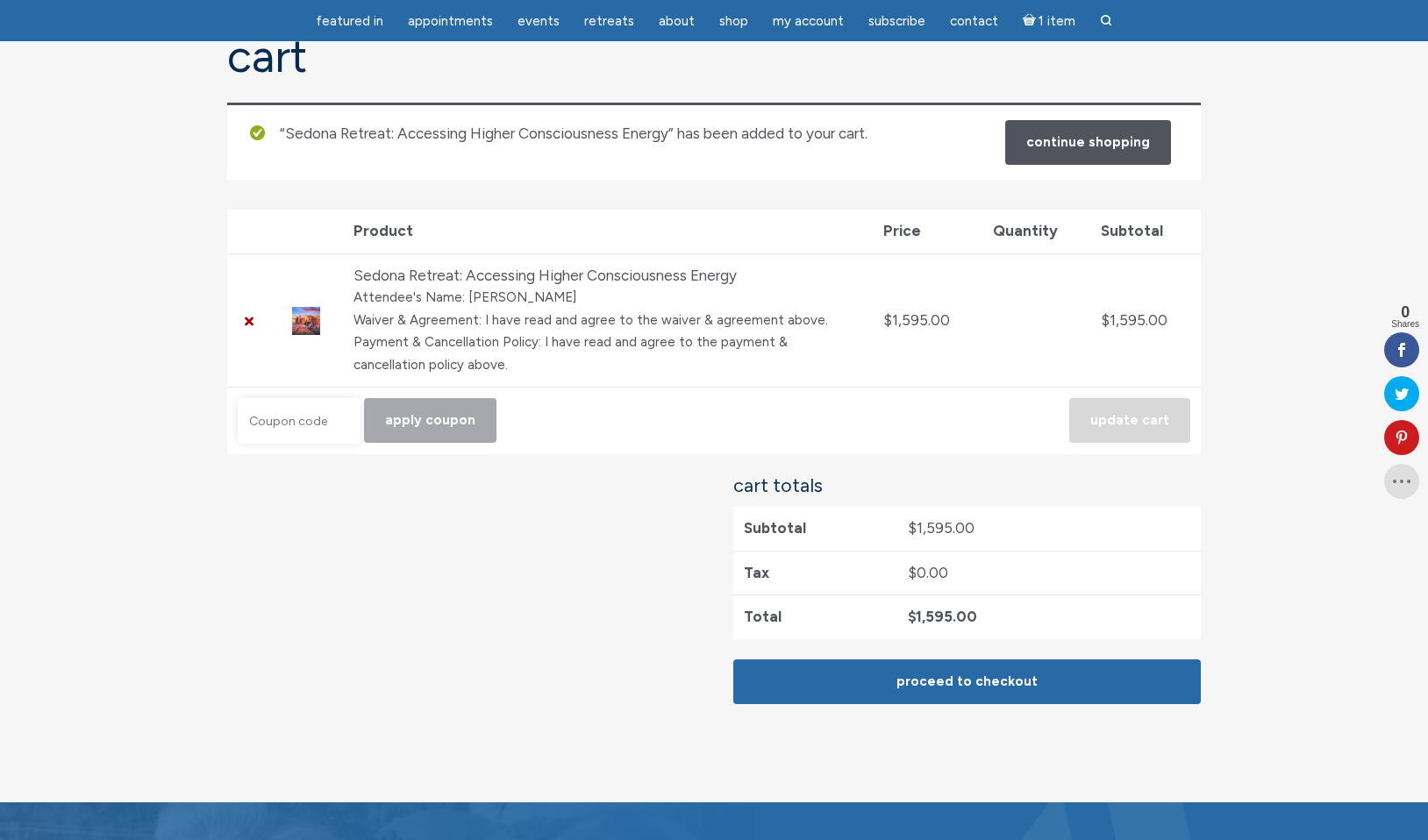
scroll to position [181, 0]
